Goal: Find specific fact

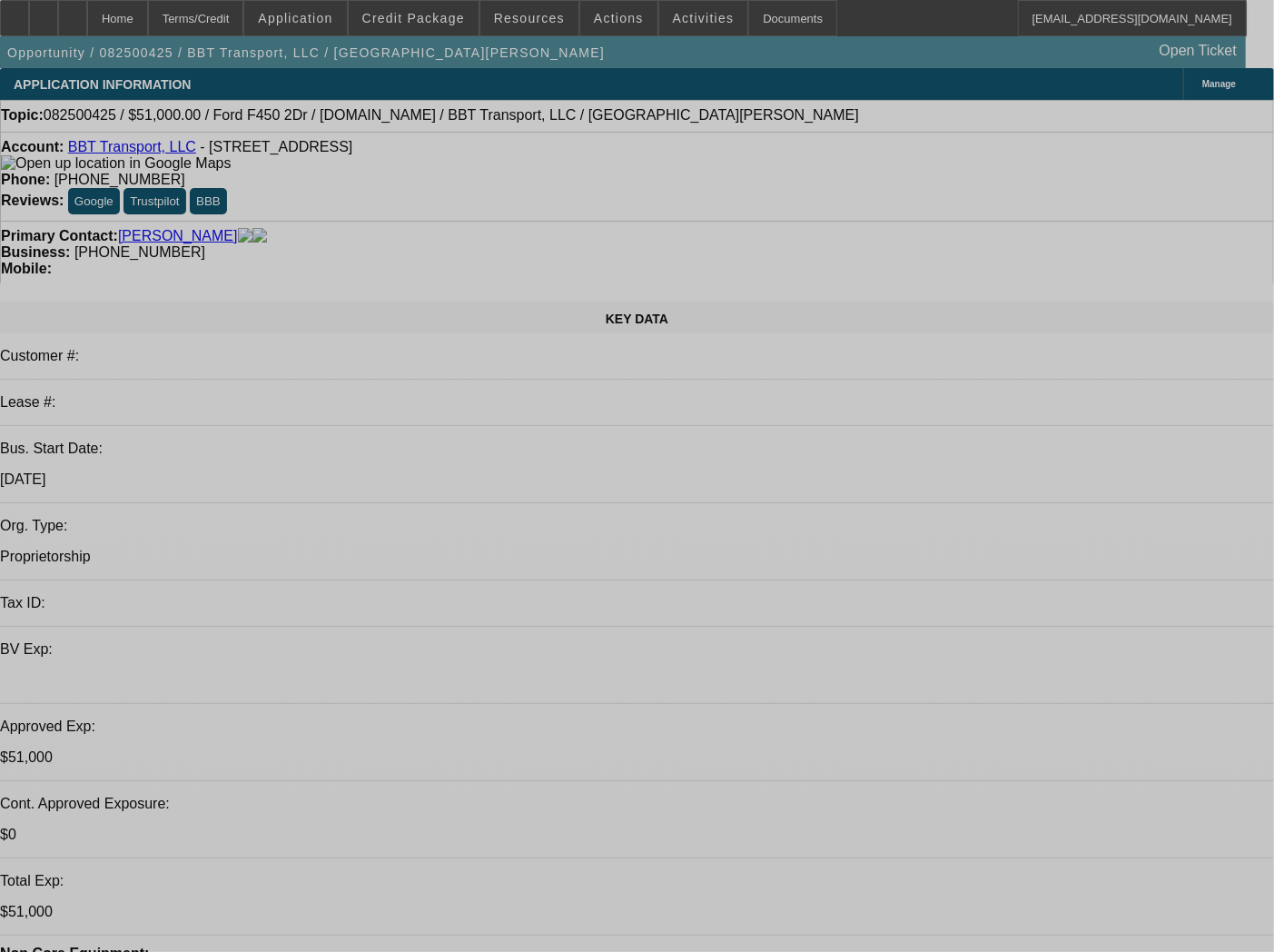
select select "0"
select select "2"
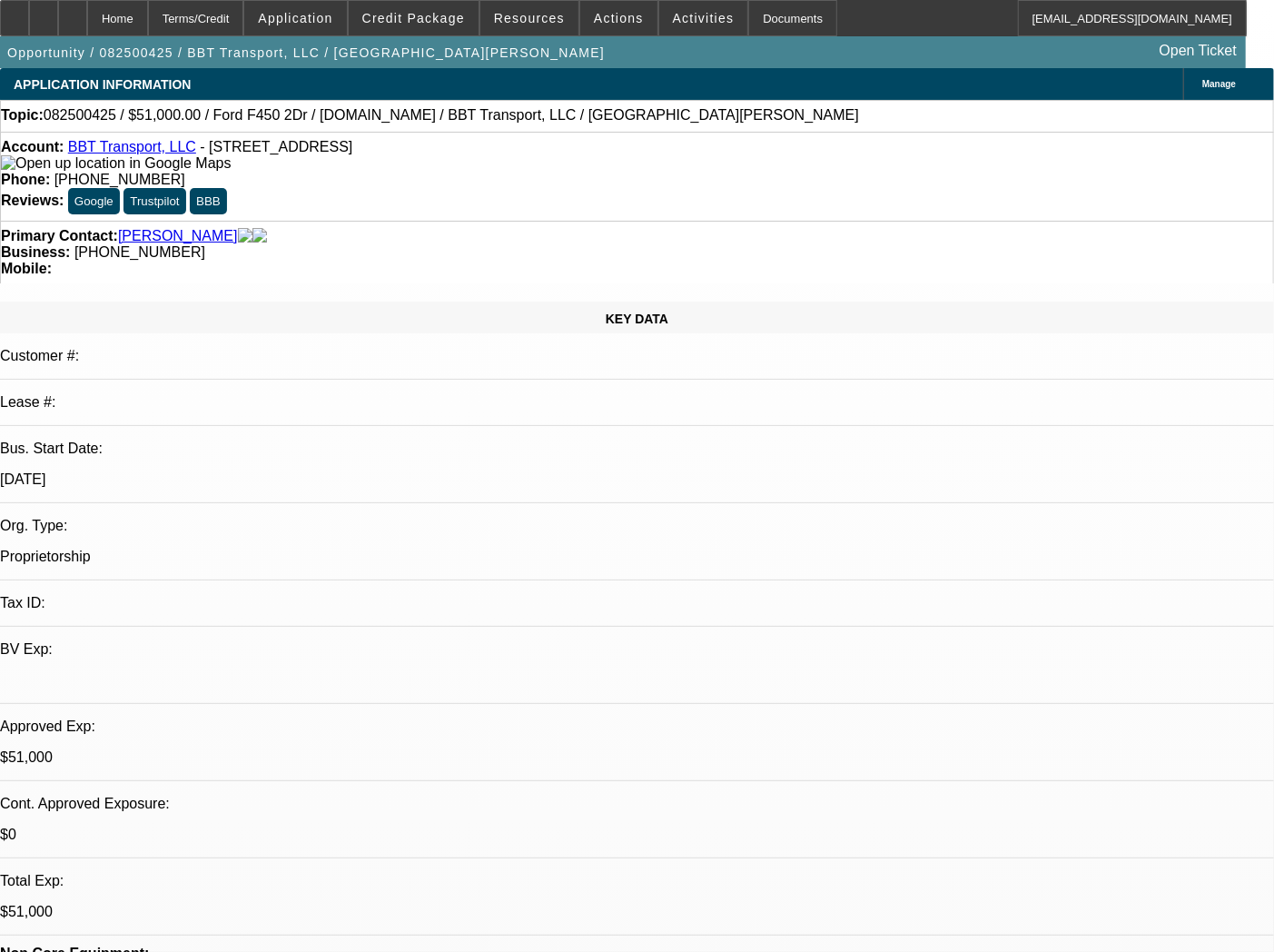
select select "2"
select select "0.1"
select select "4"
select select "0"
select select "2"
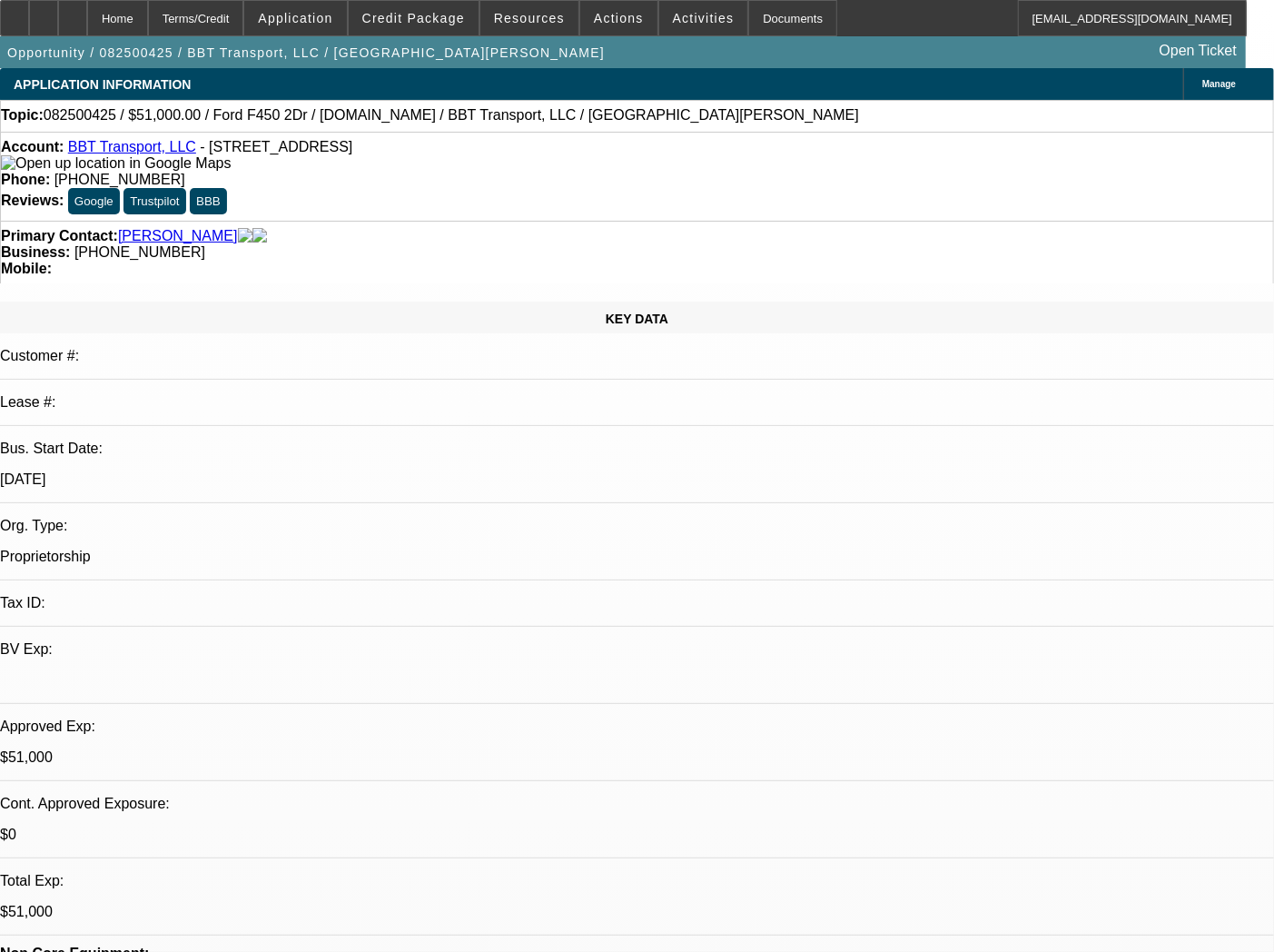
select select "2"
select select "0.1"
select select "4"
click at [293, 171] on div "Account: BBT Transport, LLC - [STREET_ADDRESS]" at bounding box center [637, 154] width 1272 height 32
drag, startPoint x: 200, startPoint y: 151, endPoint x: 213, endPoint y: 166, distance: 19.8
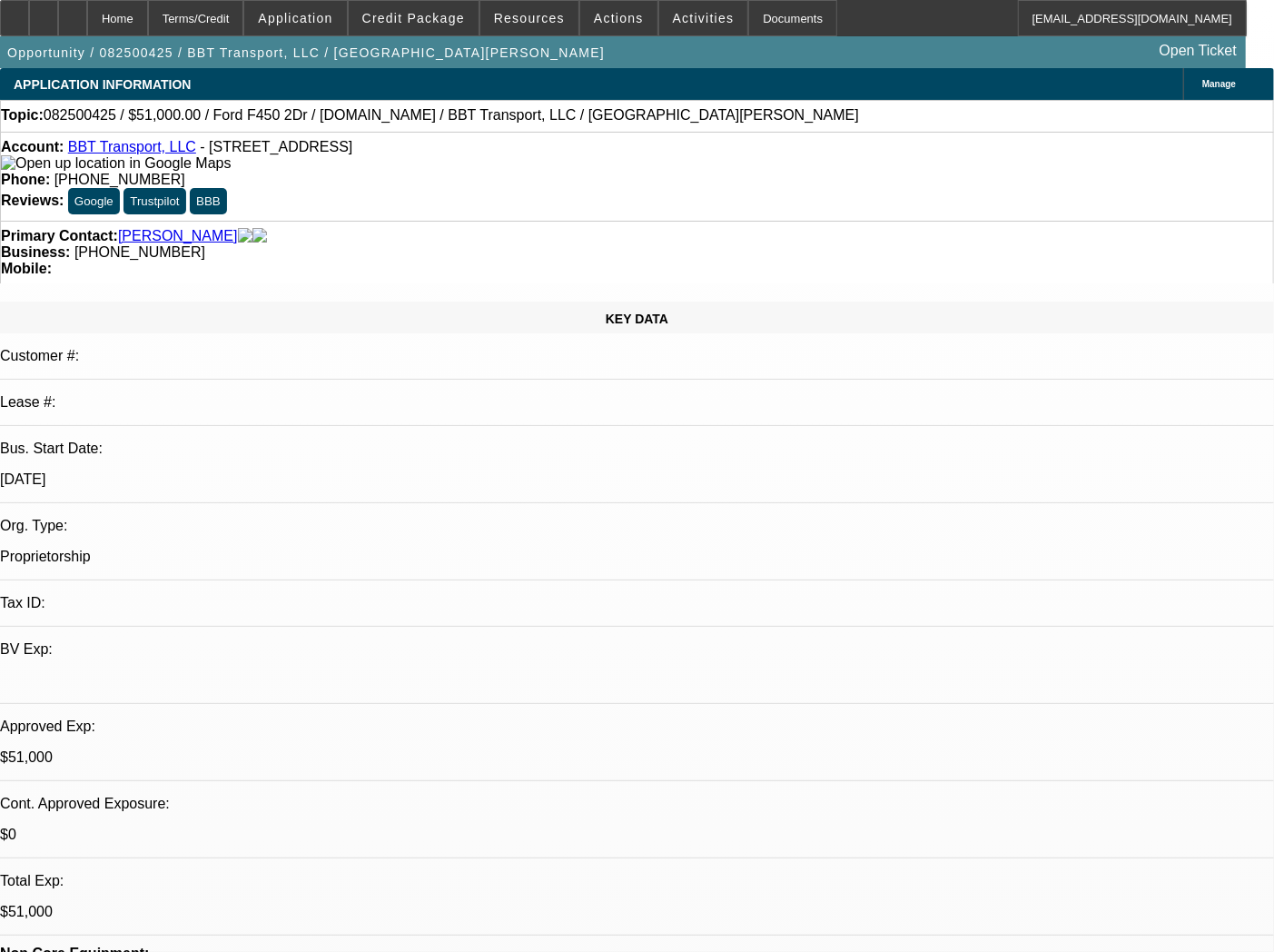
click at [213, 166] on div "Account: BBT Transport, LLC - [STREET_ADDRESS]" at bounding box center [637, 154] width 1272 height 32
copy span "[STREET_ADDRESS]"
click at [340, 172] on div "Account: BBT Transport, LLC - [STREET_ADDRESS]" at bounding box center [637, 154] width 1272 height 32
drag, startPoint x: 106, startPoint y: 173, endPoint x: 83, endPoint y: 152, distance: 31.1
click at [83, 152] on div "Account: BBT Transport, LLC - [STREET_ADDRESS]" at bounding box center [637, 154] width 1272 height 32
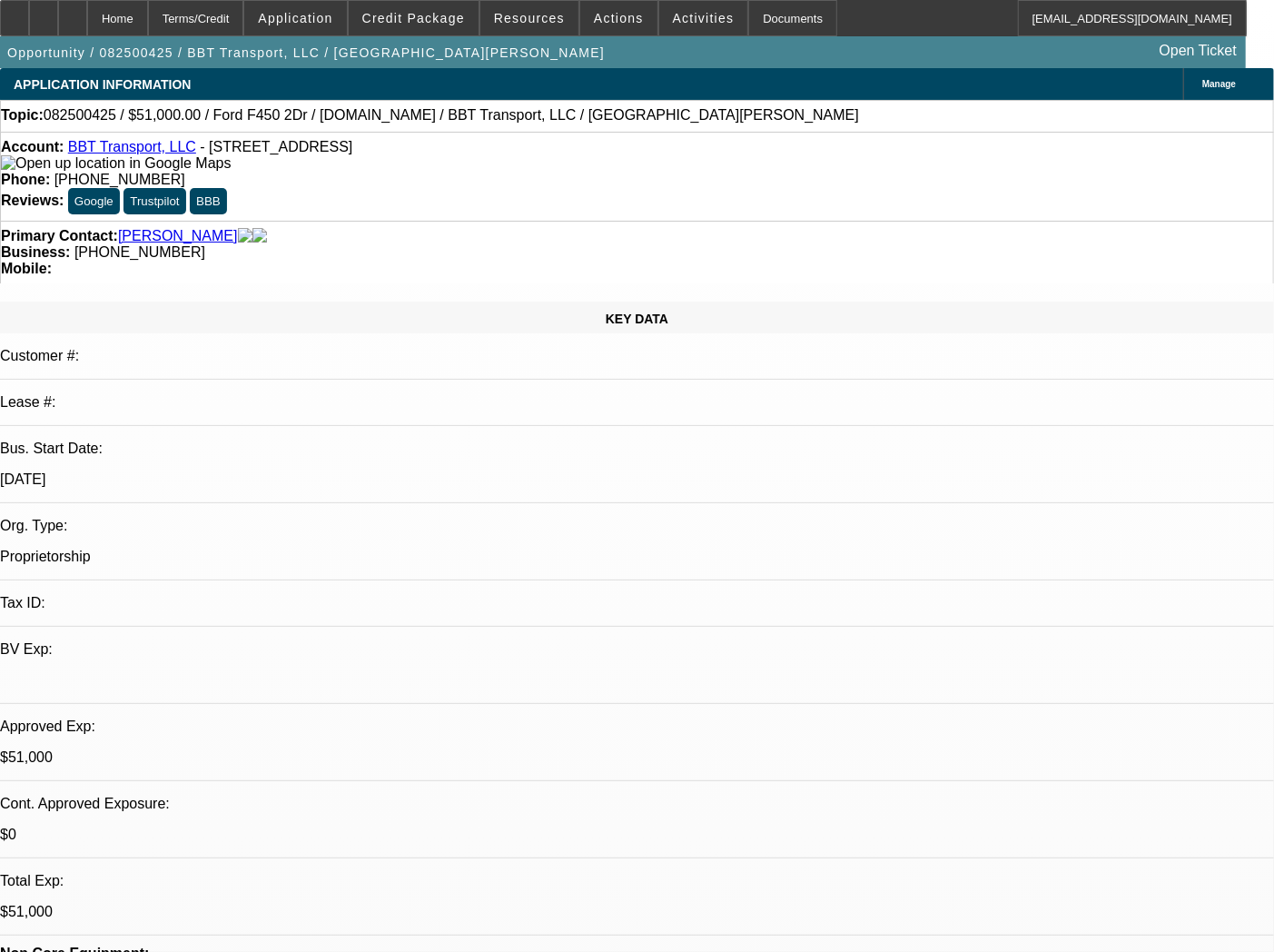
copy div "BBT Transport, LLC - [STREET_ADDRESS]"
